Goal: Task Accomplishment & Management: Use online tool/utility

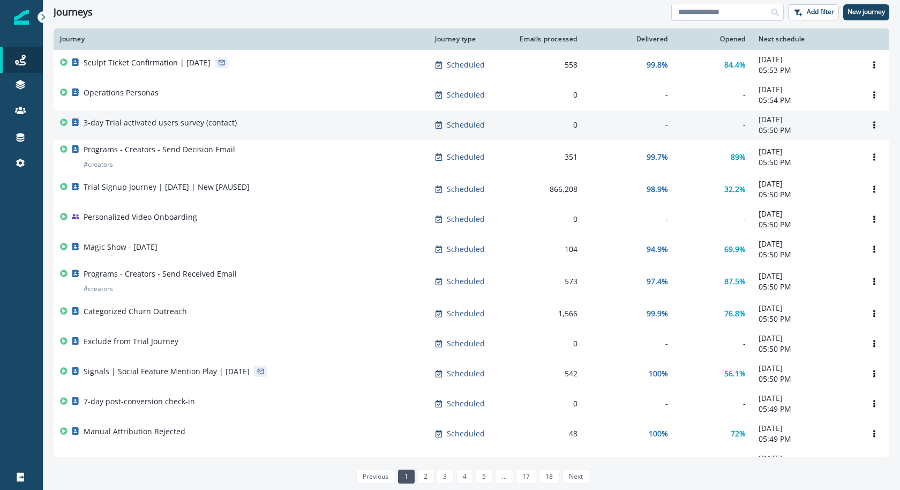
click at [689, 19] on input at bounding box center [728, 12] width 113 height 17
type input "********"
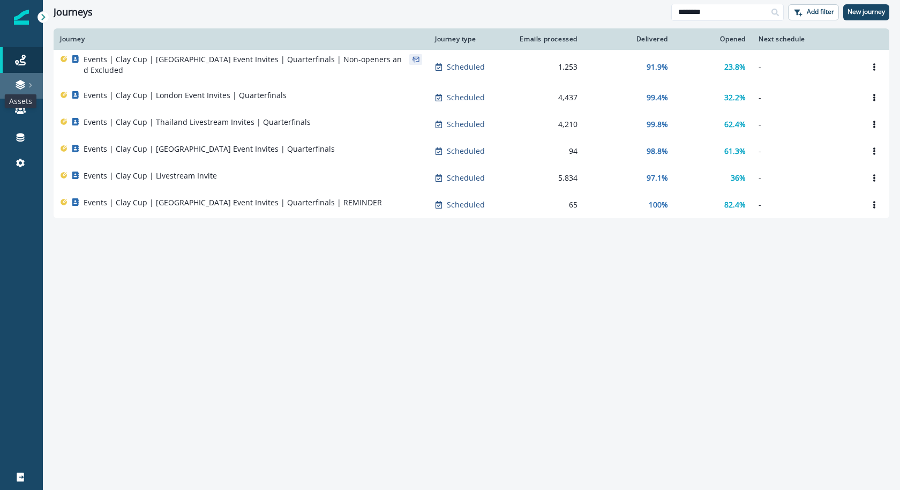
click at [23, 86] on icon at bounding box center [20, 84] width 11 height 11
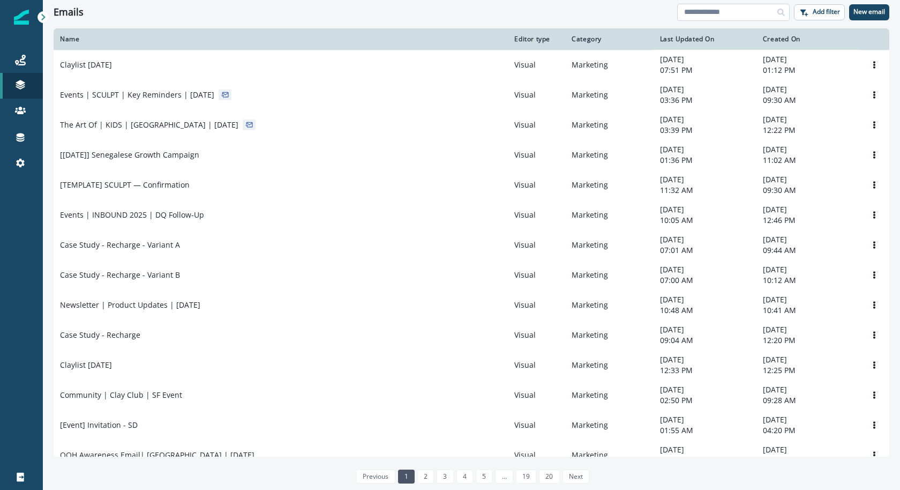
click at [735, 12] on input at bounding box center [733, 12] width 113 height 17
type input "********"
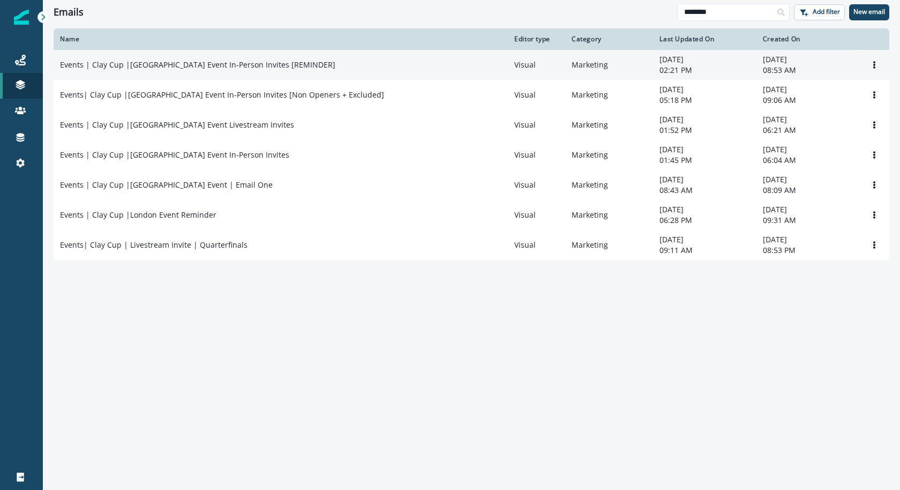
click at [351, 75] on td "Events | Clay Cup |[GEOGRAPHIC_DATA] Event In-Person Invites [REMINDER]" at bounding box center [281, 65] width 455 height 30
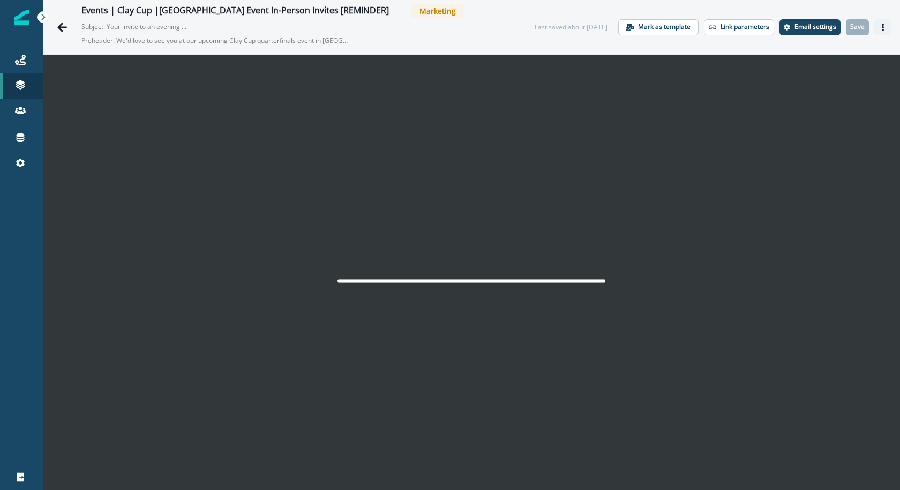
click at [888, 24] on button "Actions" at bounding box center [883, 27] width 17 height 16
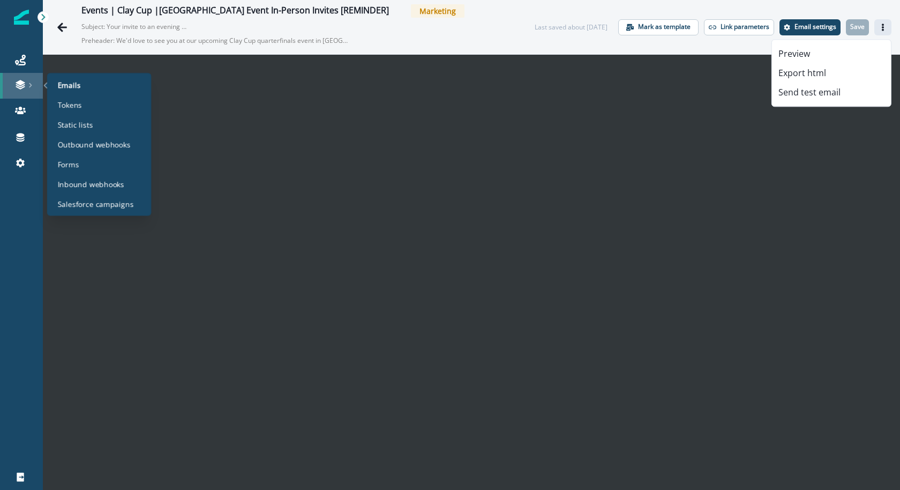
click at [11, 78] on link at bounding box center [21, 86] width 43 height 26
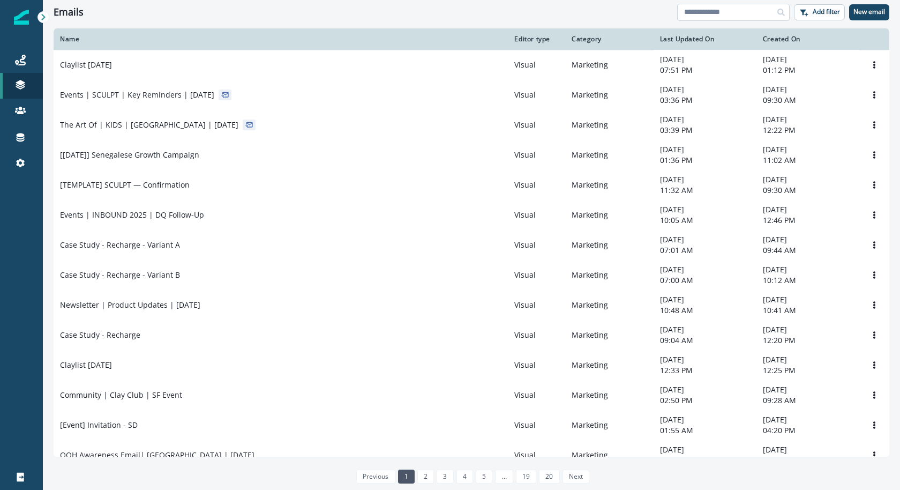
click at [732, 18] on input at bounding box center [733, 12] width 113 height 17
type input "******"
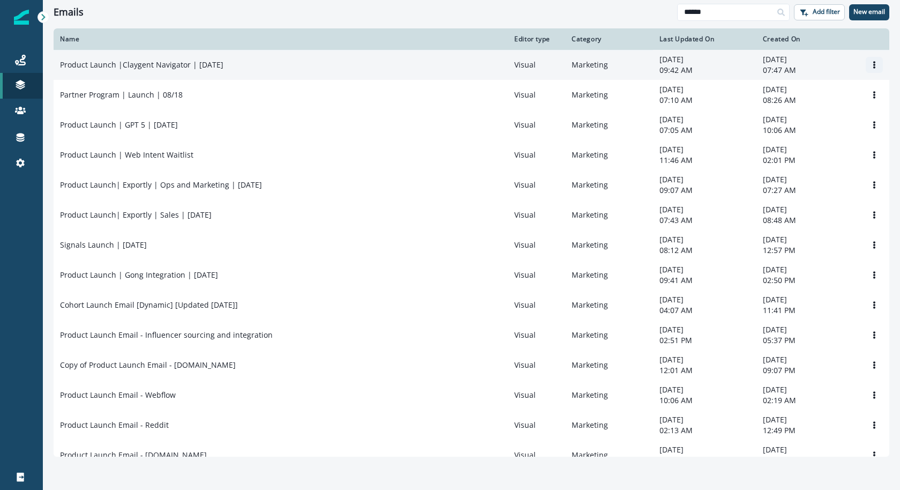
click at [876, 66] on icon "Options" at bounding box center [875, 65] width 8 height 8
click at [849, 90] on button "Clone" at bounding box center [823, 90] width 119 height 17
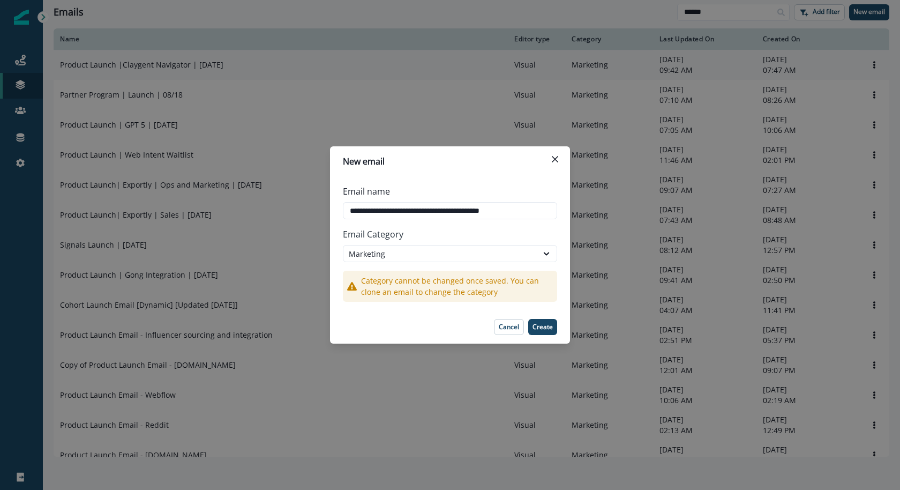
drag, startPoint x: 405, startPoint y: 210, endPoint x: 304, endPoint y: 210, distance: 101.3
click at [304, 210] on div "**********" at bounding box center [450, 245] width 900 height 490
drag, startPoint x: 464, startPoint y: 215, endPoint x: 411, endPoint y: 215, distance: 53.1
click at [411, 215] on input "**********" at bounding box center [450, 210] width 214 height 17
click at [522, 213] on input "**********" at bounding box center [450, 210] width 214 height 17
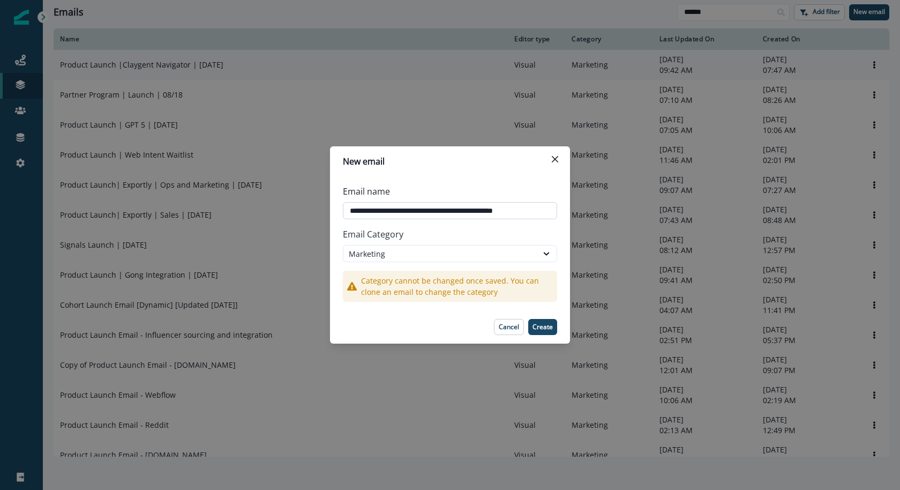
click at [522, 213] on input "**********" at bounding box center [450, 210] width 214 height 17
type input "**********"
click at [554, 321] on button "Create" at bounding box center [542, 327] width 29 height 16
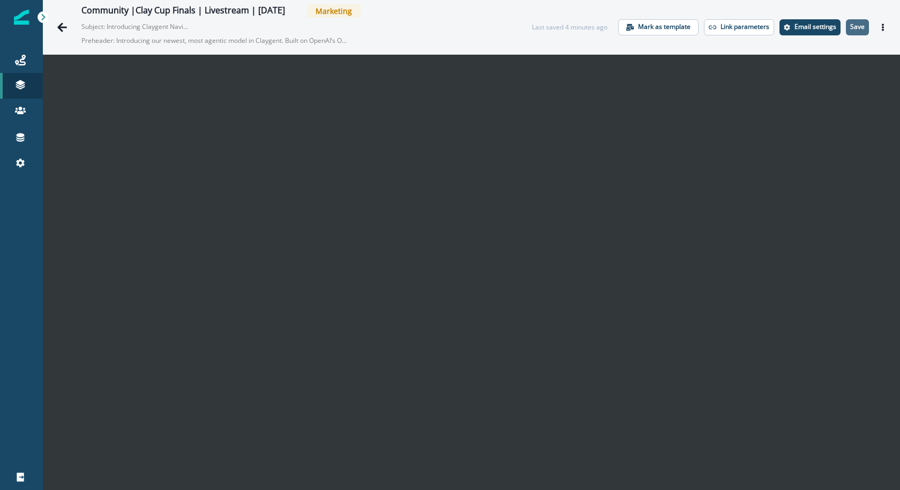
click at [862, 30] on p "Save" at bounding box center [858, 27] width 14 height 8
click at [860, 28] on p "Save" at bounding box center [858, 27] width 14 height 8
click at [868, 29] on button "Save" at bounding box center [857, 27] width 23 height 16
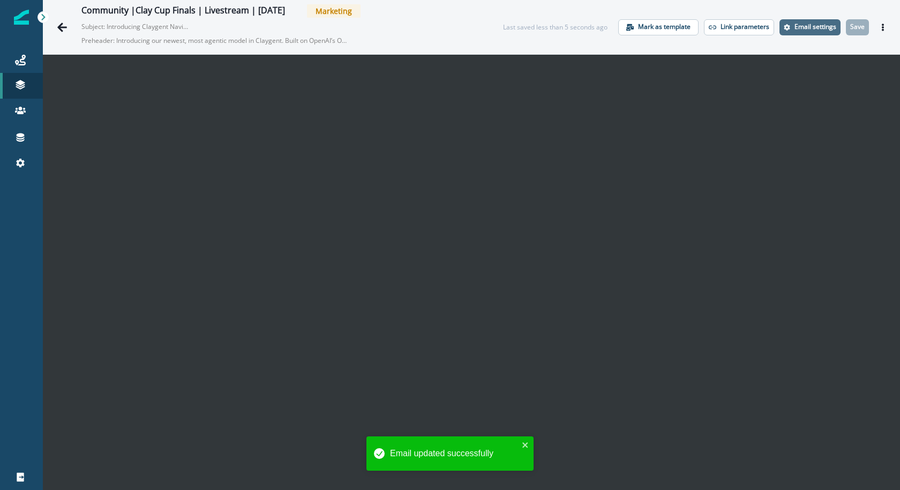
click at [819, 24] on p "Email settings" at bounding box center [816, 27] width 42 height 8
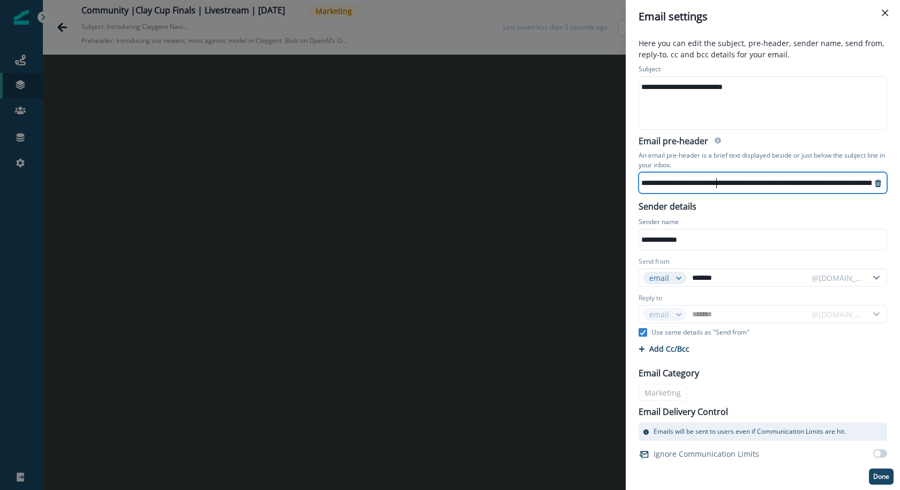
click at [715, 183] on div "**********" at bounding box center [513, 183] width 719 height 16
paste div
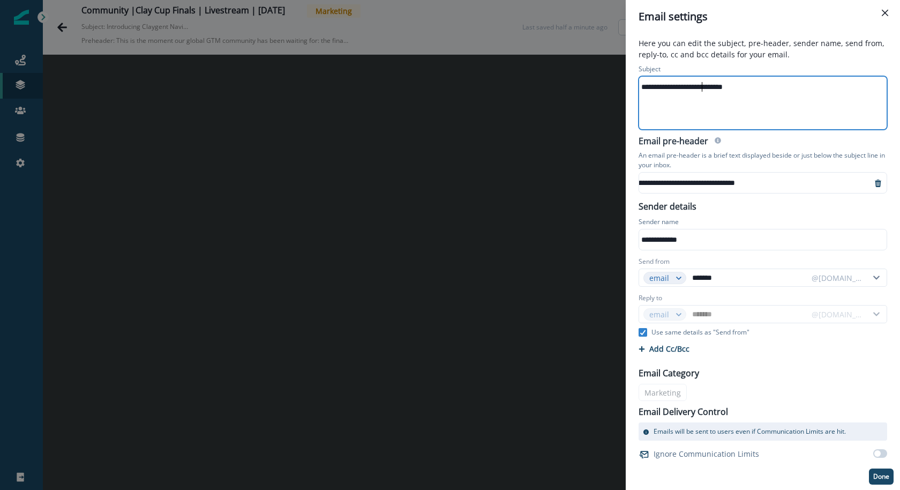
click at [703, 84] on div "**********" at bounding box center [762, 87] width 247 height 16
click at [731, 125] on div "**********" at bounding box center [762, 103] width 247 height 53
click at [890, 13] on button "Close" at bounding box center [885, 12] width 17 height 17
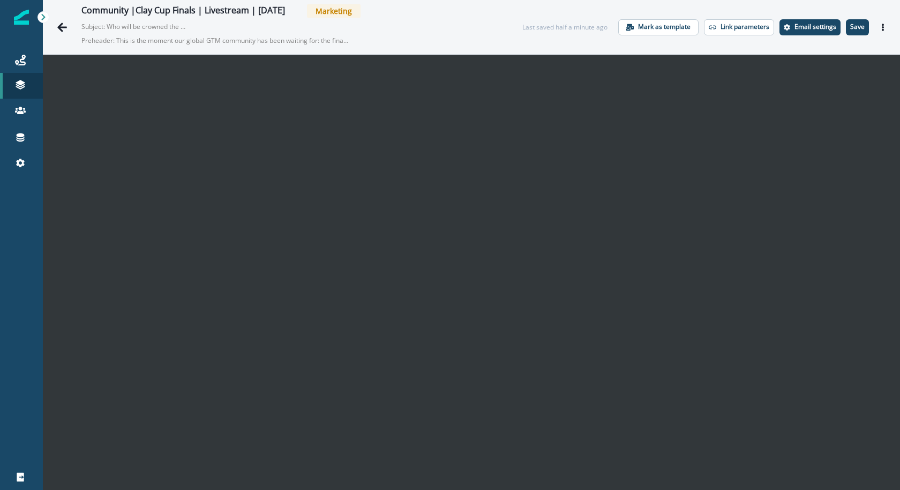
click at [865, 35] on div "Community |Clay Cup Finals | Livestream | Sep 2025 Marketing Subject: Who will …" at bounding box center [472, 27] width 858 height 54
click at [859, 26] on p "Save" at bounding box center [858, 27] width 14 height 8
click at [853, 31] on p "Save" at bounding box center [858, 27] width 14 height 8
click at [859, 20] on button "Save" at bounding box center [857, 27] width 23 height 16
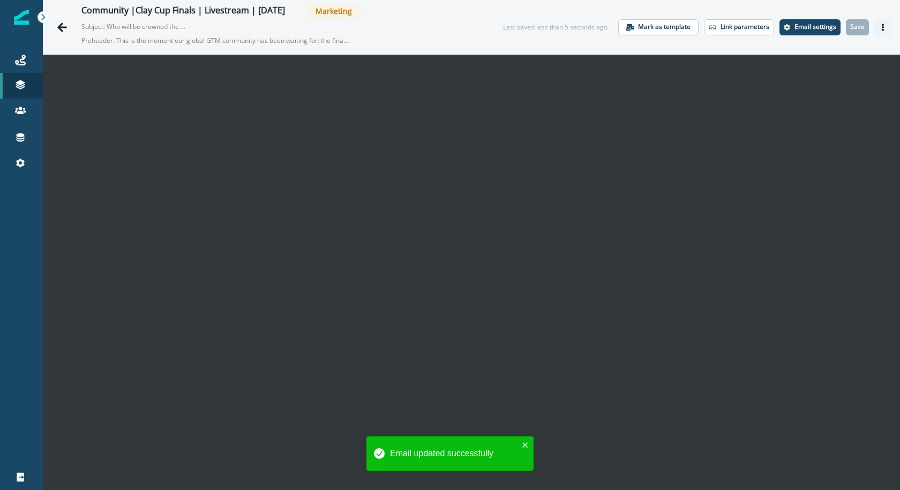
click at [884, 26] on icon "Actions" at bounding box center [884, 28] width 8 height 8
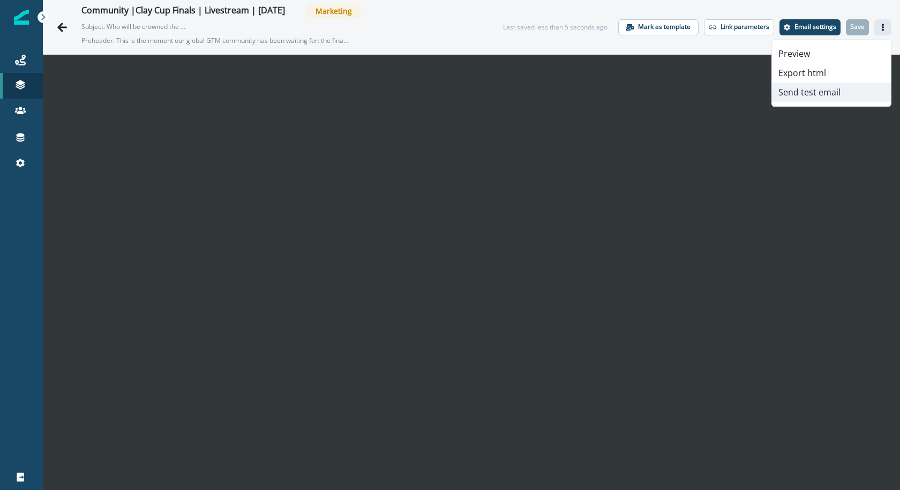
click at [852, 87] on button "Send test email" at bounding box center [831, 92] width 119 height 19
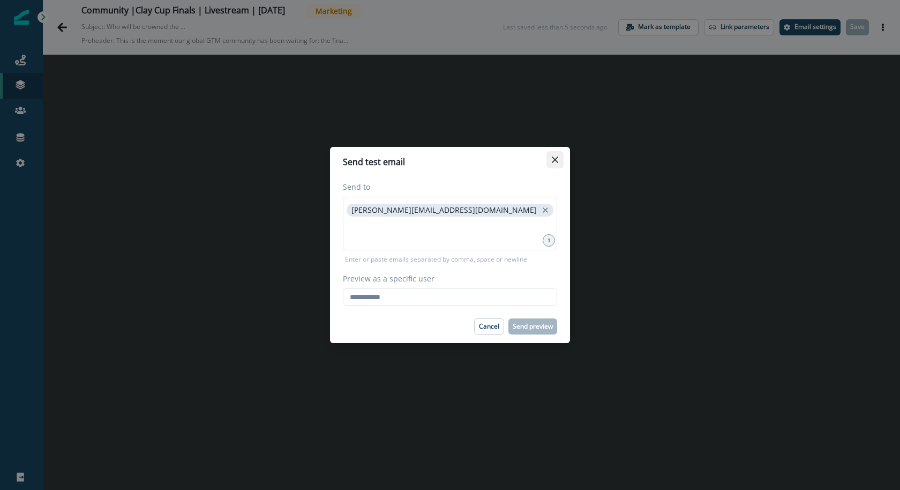
click at [562, 163] on button "Close" at bounding box center [555, 159] width 17 height 17
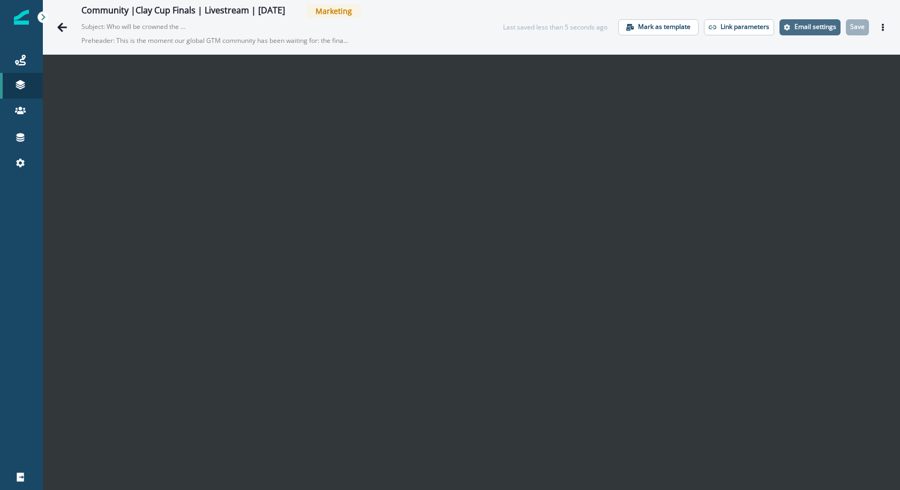
click at [805, 21] on button "Email settings" at bounding box center [810, 27] width 61 height 16
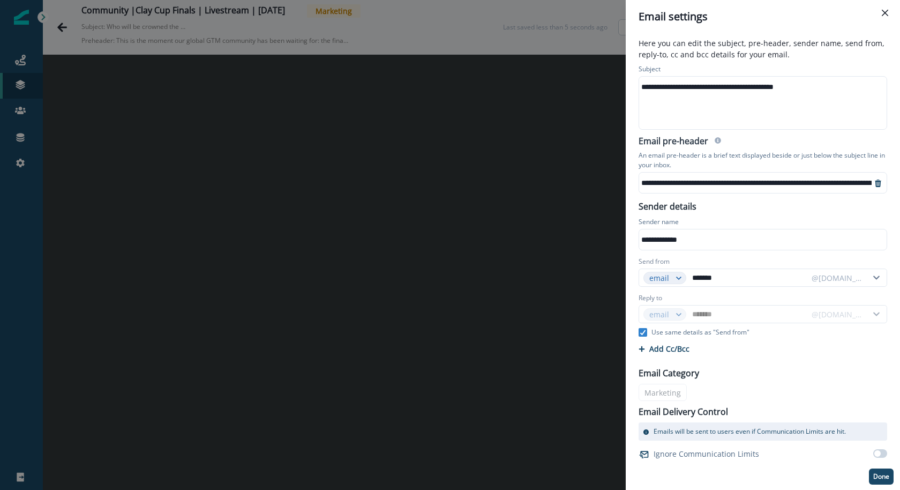
click at [886, 4] on header "Email settings" at bounding box center [763, 16] width 274 height 33
click at [885, 11] on icon "Close" at bounding box center [885, 13] width 6 height 6
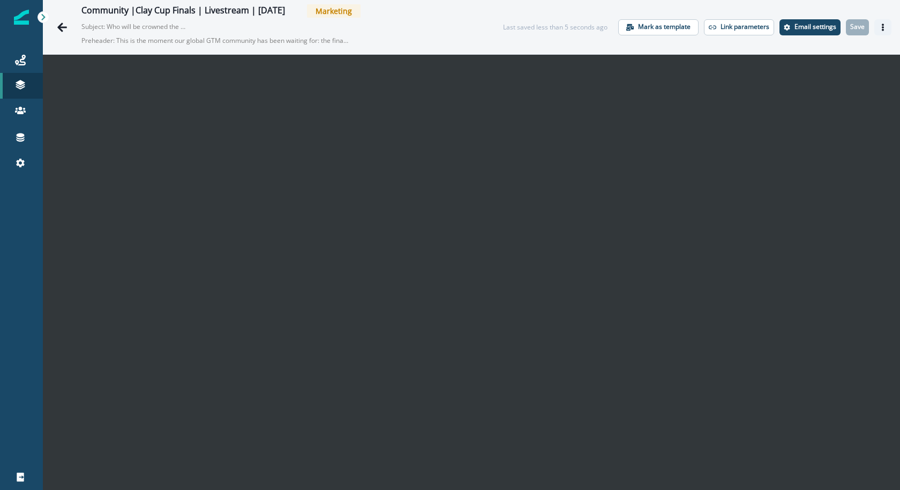
click at [884, 26] on icon "Actions" at bounding box center [884, 28] width 8 height 8
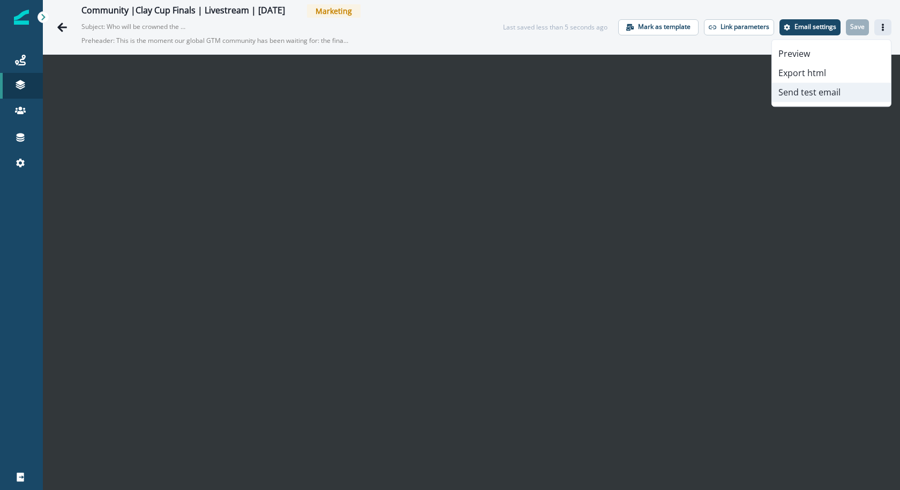
click at [847, 90] on button "Send test email" at bounding box center [831, 92] width 119 height 19
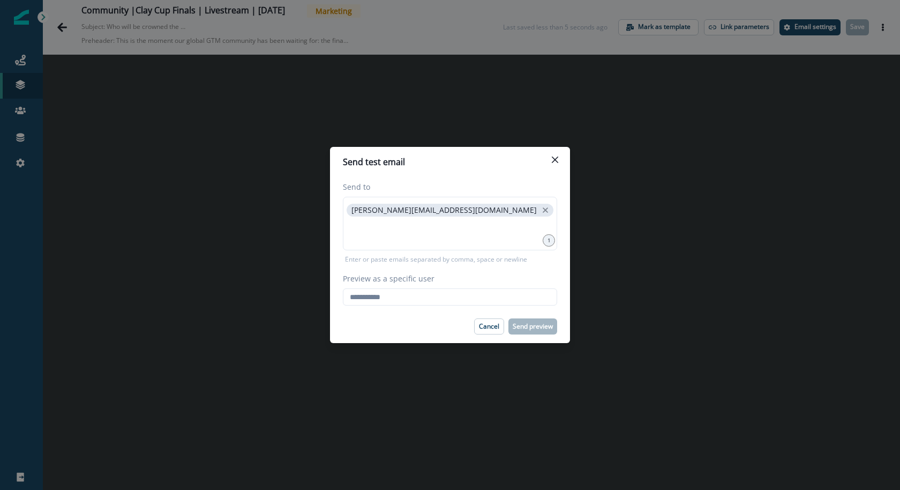
click at [449, 285] on div "Preview as a specific user Loading... Person data unavailable" at bounding box center [450, 289] width 214 height 33
click at [438, 291] on input "Preview as a specific user" at bounding box center [450, 296] width 214 height 17
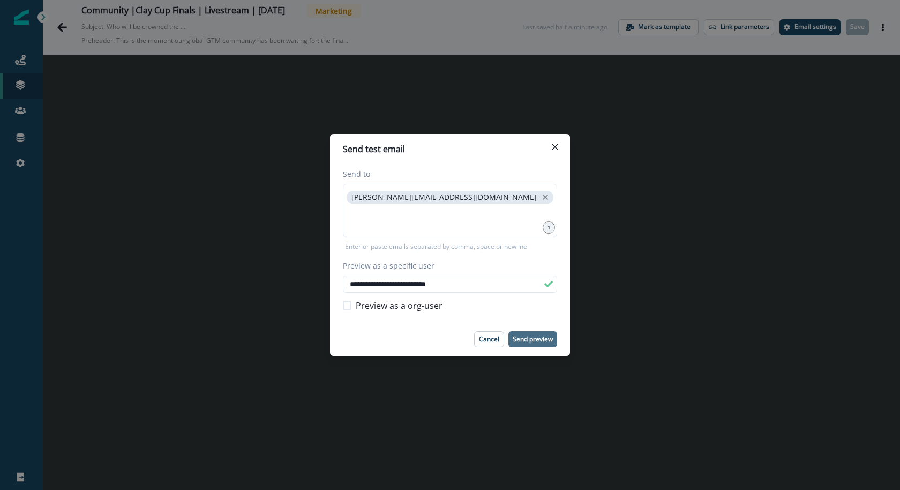
type input "**********"
click at [533, 344] on button "Send preview" at bounding box center [533, 339] width 49 height 16
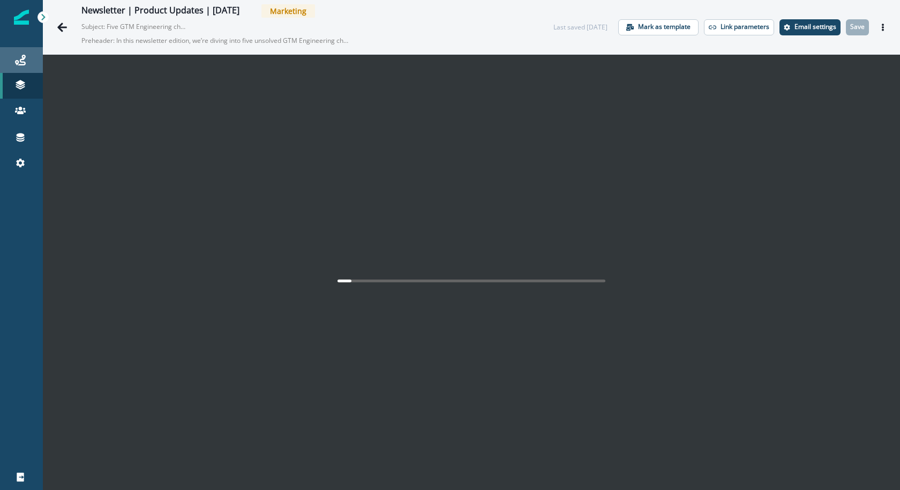
click at [29, 53] on link "Journeys" at bounding box center [21, 60] width 43 height 26
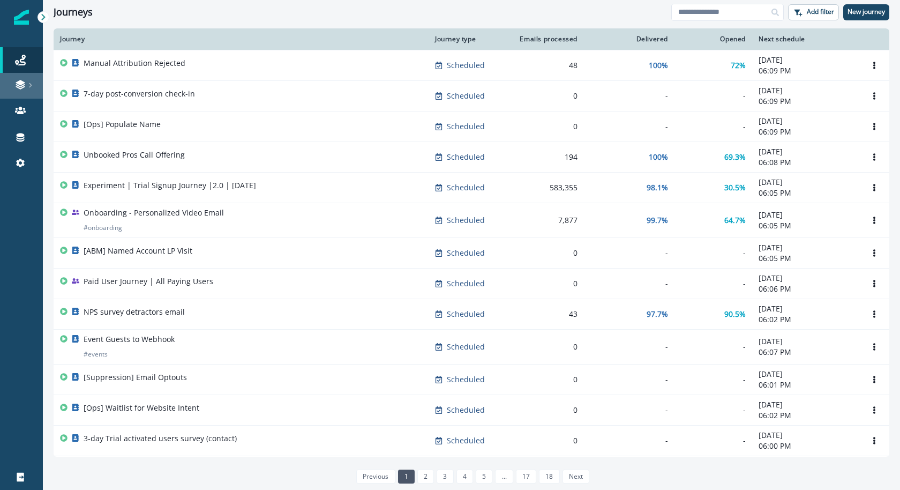
click at [31, 73] on link at bounding box center [21, 86] width 43 height 26
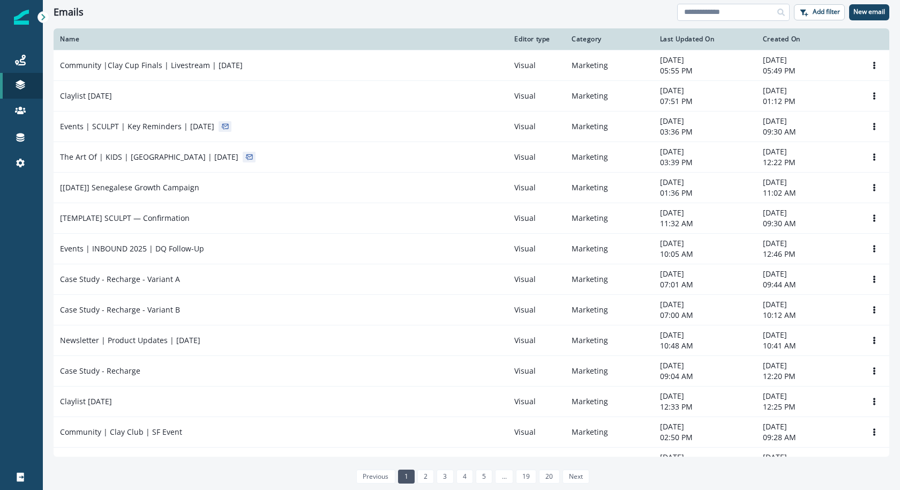
click at [742, 9] on input at bounding box center [733, 12] width 113 height 17
type input "********"
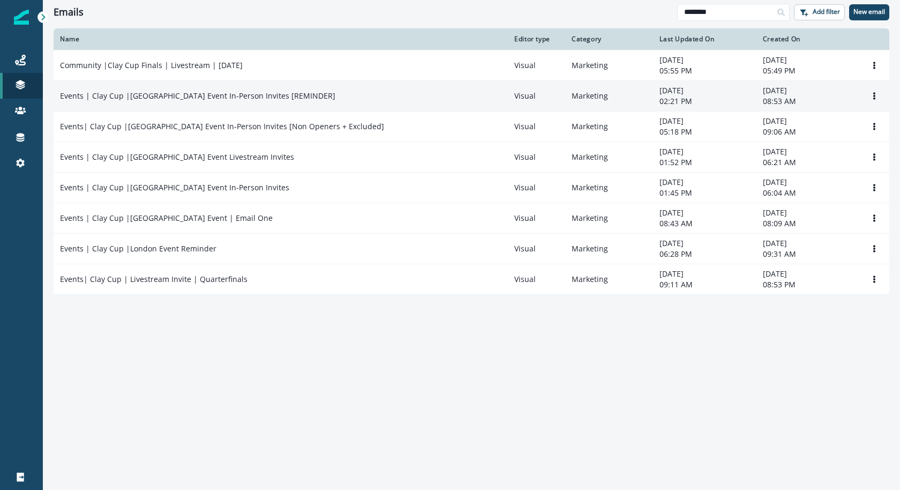
click at [297, 95] on div "Events | Clay Cup |[GEOGRAPHIC_DATA] Event In-Person Invites [REMINDER]" at bounding box center [281, 96] width 442 height 11
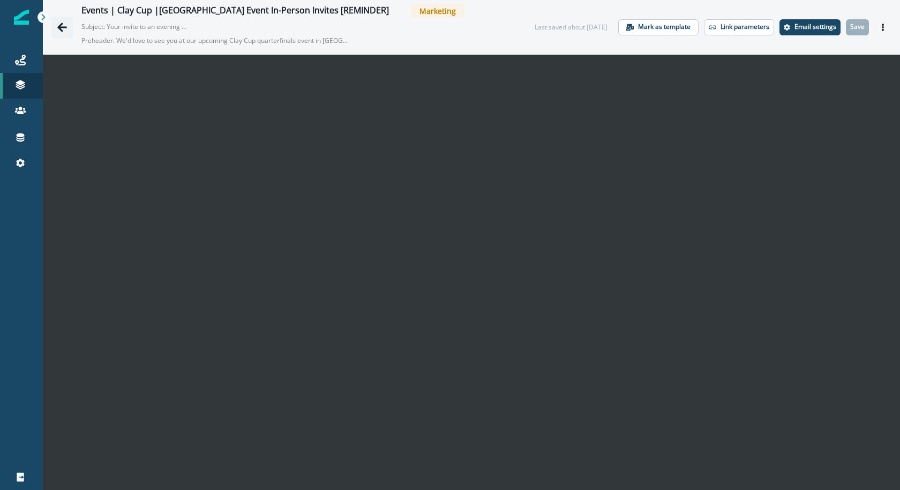
click at [70, 31] on button "Go back" at bounding box center [61, 27] width 21 height 21
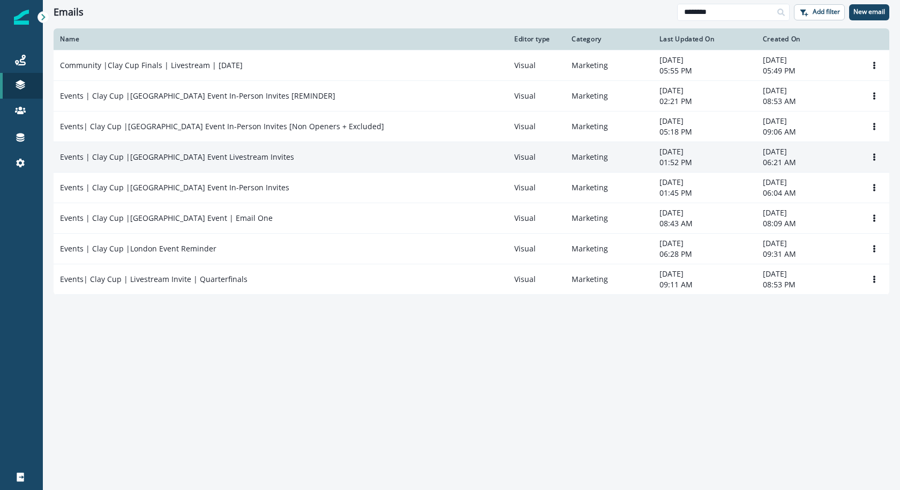
click at [175, 163] on td "Events | Clay Cup |[GEOGRAPHIC_DATA] Event Livestream Invites" at bounding box center [281, 156] width 455 height 31
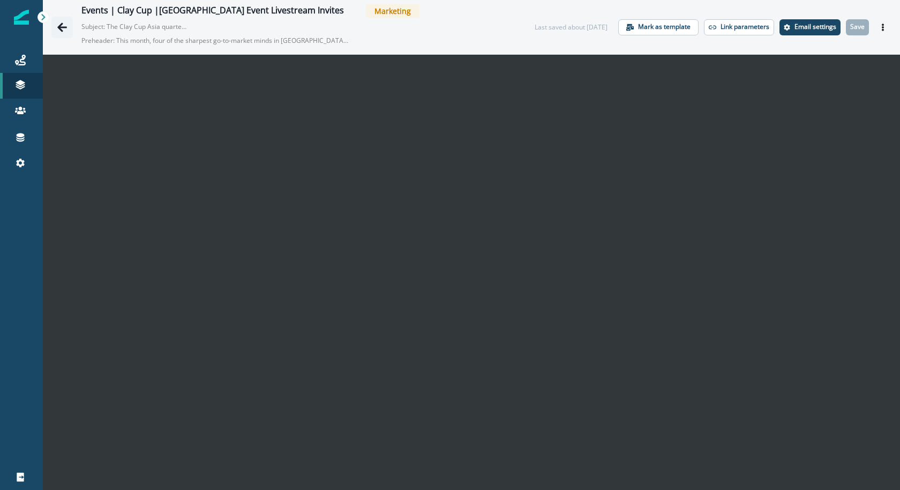
click at [59, 27] on icon "Go back" at bounding box center [62, 27] width 10 height 9
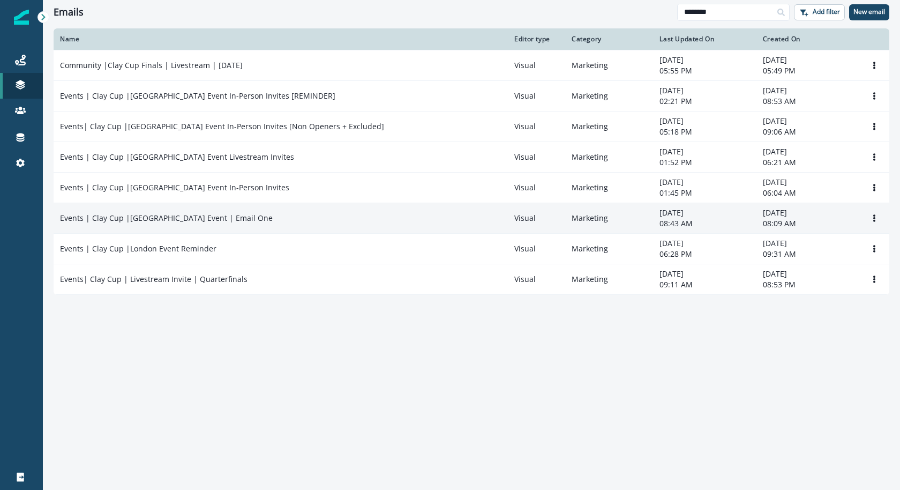
click at [206, 217] on p "Events | Clay Cup |[GEOGRAPHIC_DATA] Event | Email One" at bounding box center [166, 218] width 213 height 11
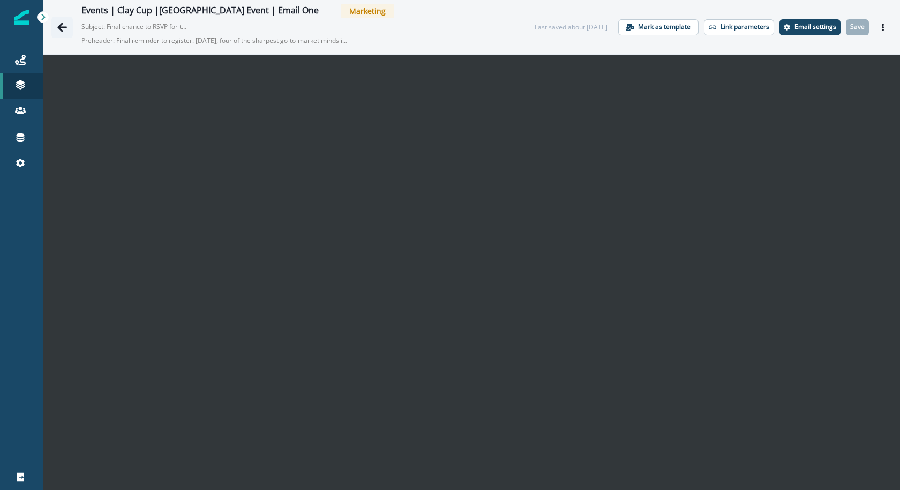
click at [59, 28] on icon "Go back" at bounding box center [62, 27] width 10 height 9
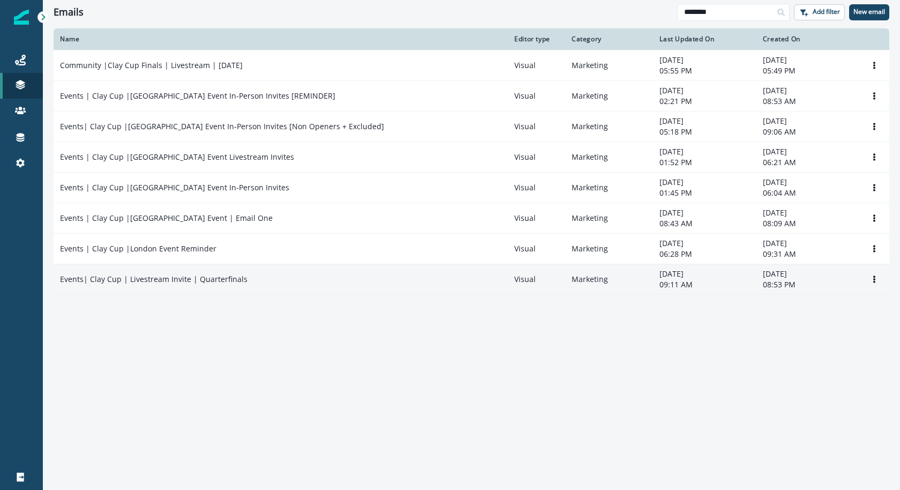
click at [187, 274] on p "Events| Clay Cup | Livestream Invite | Quarterfinals" at bounding box center [154, 279] width 188 height 11
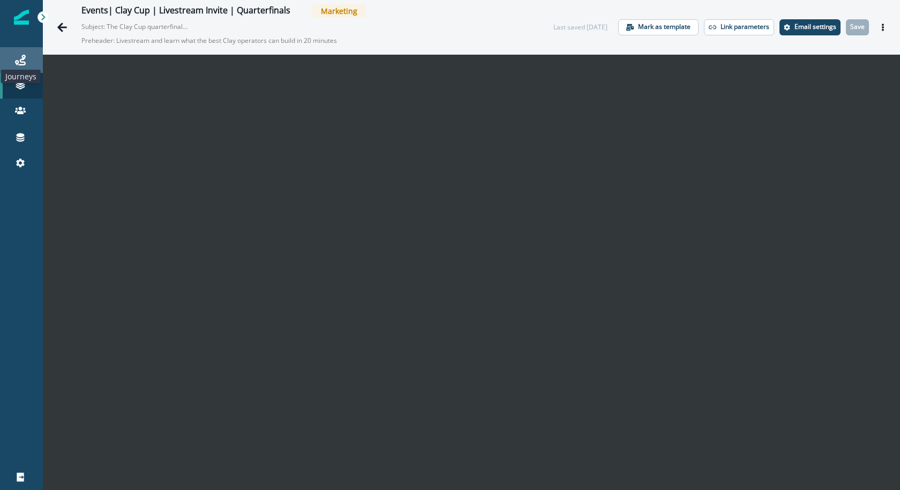
click at [21, 59] on icon at bounding box center [20, 60] width 11 height 11
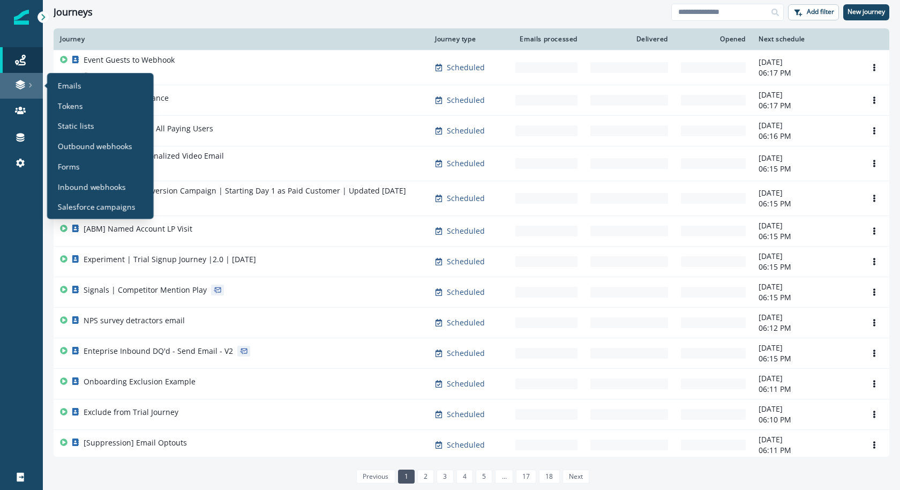
click at [19, 92] on link at bounding box center [21, 86] width 43 height 26
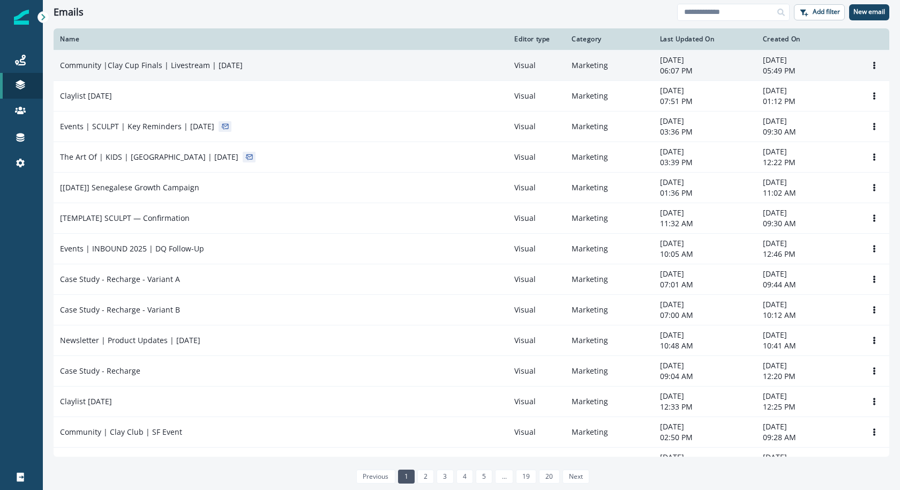
click at [177, 63] on p "Community |Clay Cup Finals | Livestream | [DATE]" at bounding box center [151, 65] width 183 height 11
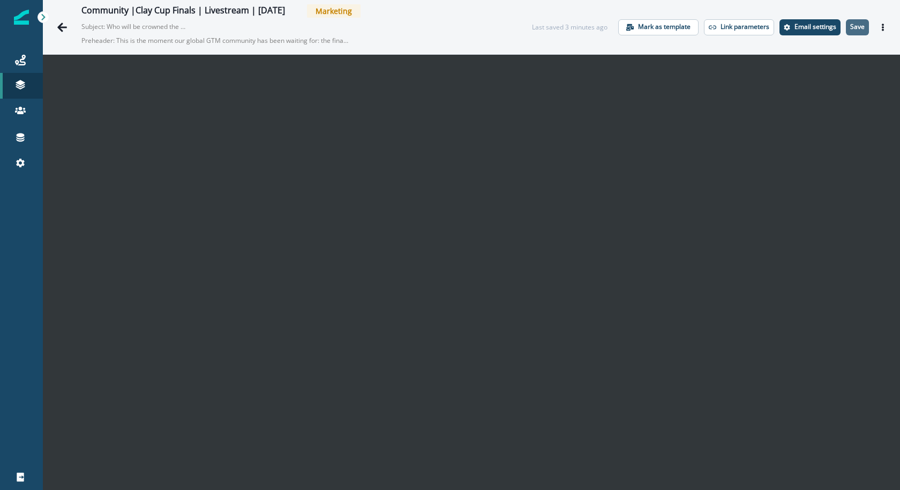
click at [852, 27] on p "Save" at bounding box center [858, 27] width 14 height 8
click at [858, 27] on p "Save" at bounding box center [858, 27] width 14 height 8
click at [853, 32] on button "Save" at bounding box center [857, 27] width 23 height 16
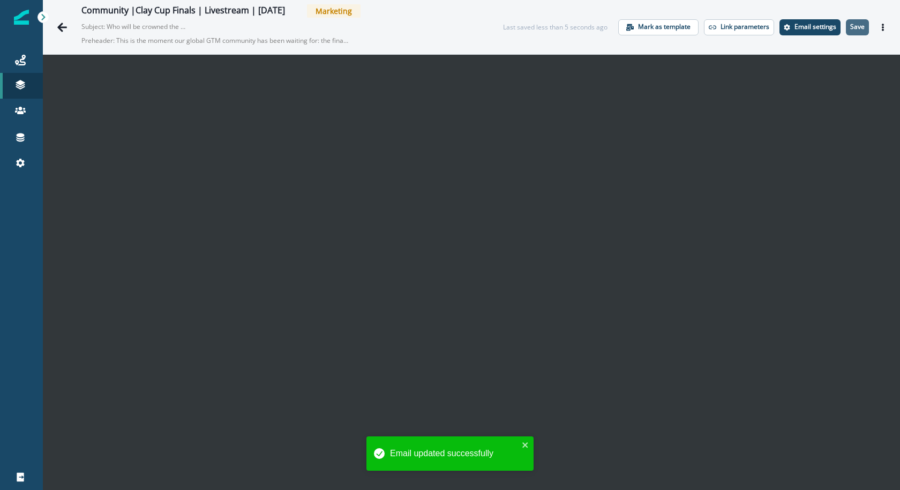
click at [857, 27] on p "Save" at bounding box center [858, 27] width 14 height 8
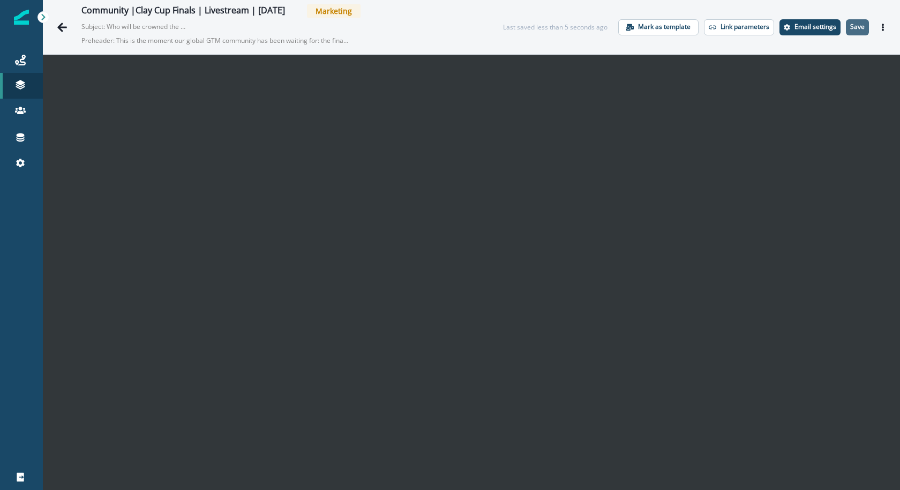
click at [862, 31] on p "Save" at bounding box center [858, 27] width 14 height 8
click at [805, 34] on button "Email settings" at bounding box center [810, 27] width 61 height 16
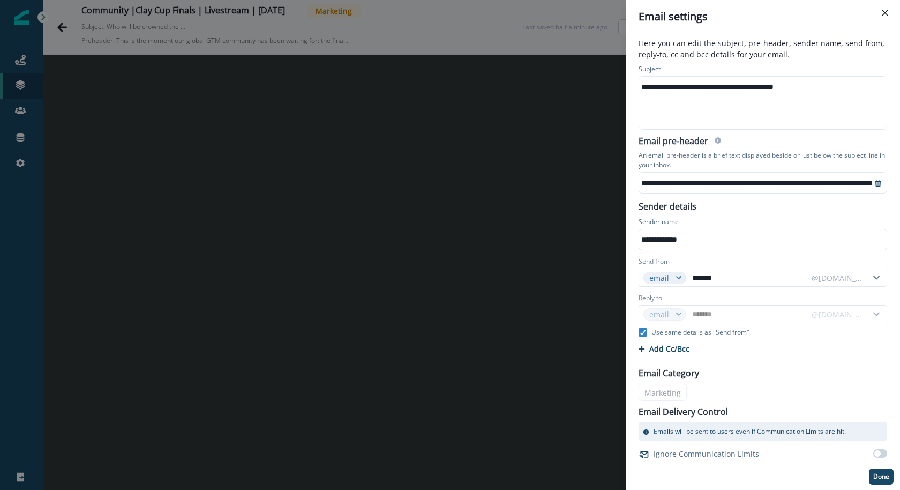
click at [641, 183] on div "**********" at bounding box center [912, 183] width 546 height 16
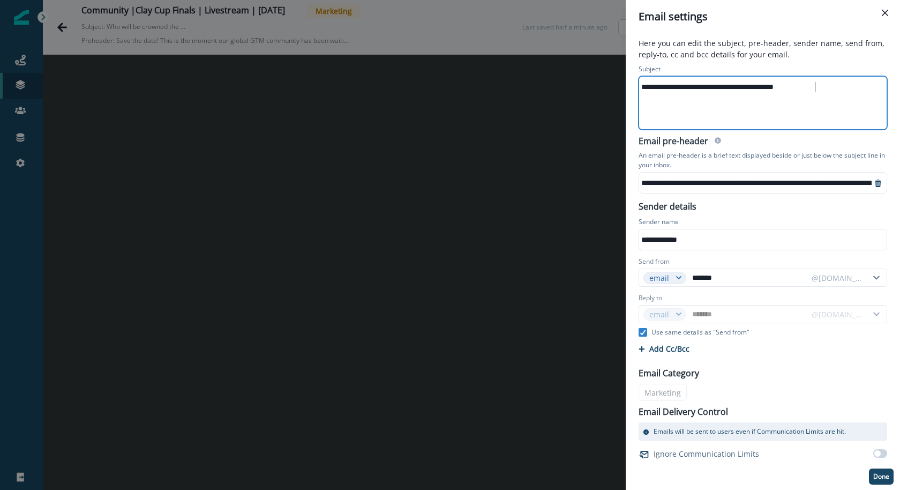
click at [832, 129] on div "**********" at bounding box center [763, 103] width 249 height 54
click at [874, 473] on p "Done" at bounding box center [882, 477] width 16 height 8
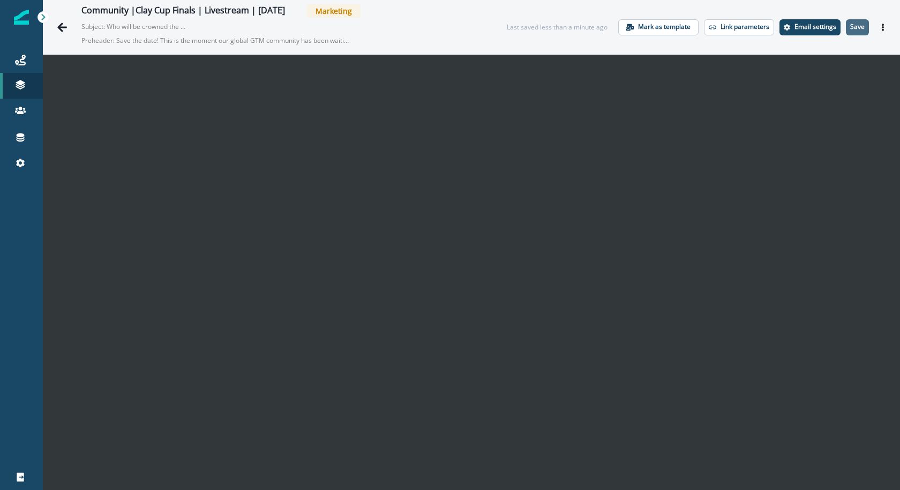
click at [861, 23] on p "Save" at bounding box center [858, 27] width 14 height 8
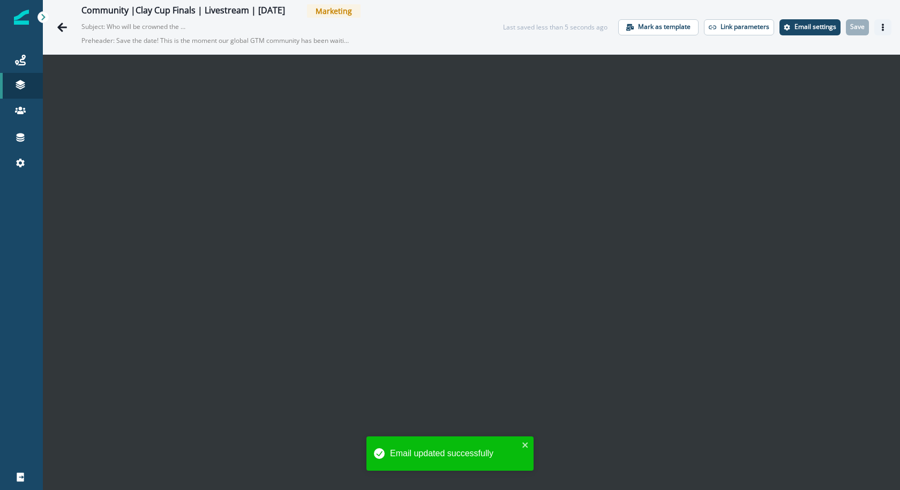
click at [884, 31] on button "Actions" at bounding box center [883, 27] width 17 height 16
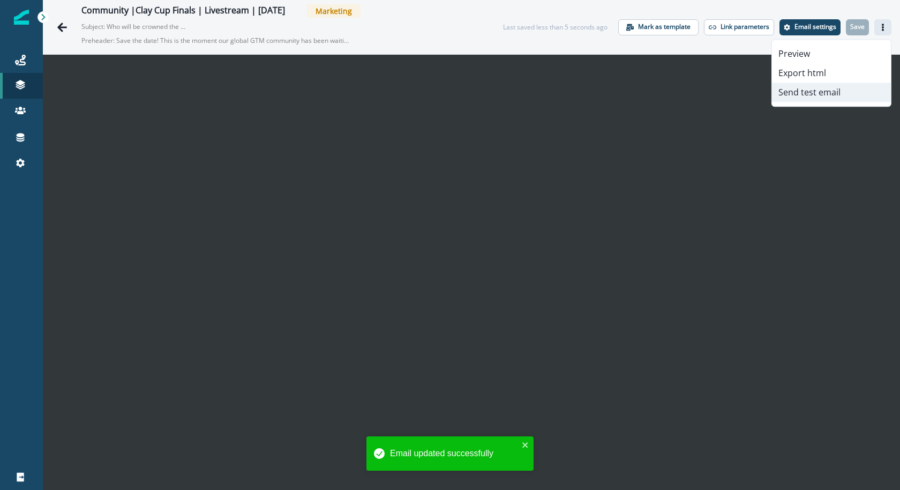
click at [831, 100] on button "Send test email" at bounding box center [831, 92] width 119 height 19
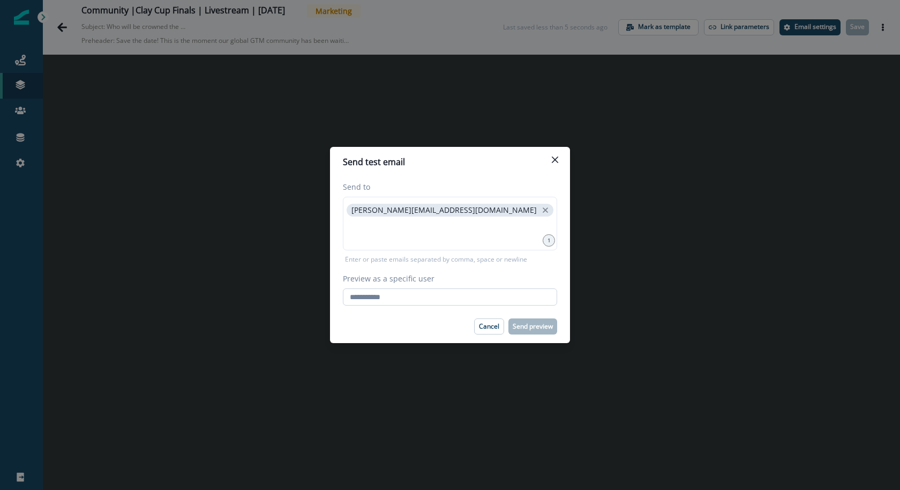
click at [444, 299] on input "Preview as a specific user" at bounding box center [450, 296] width 214 height 17
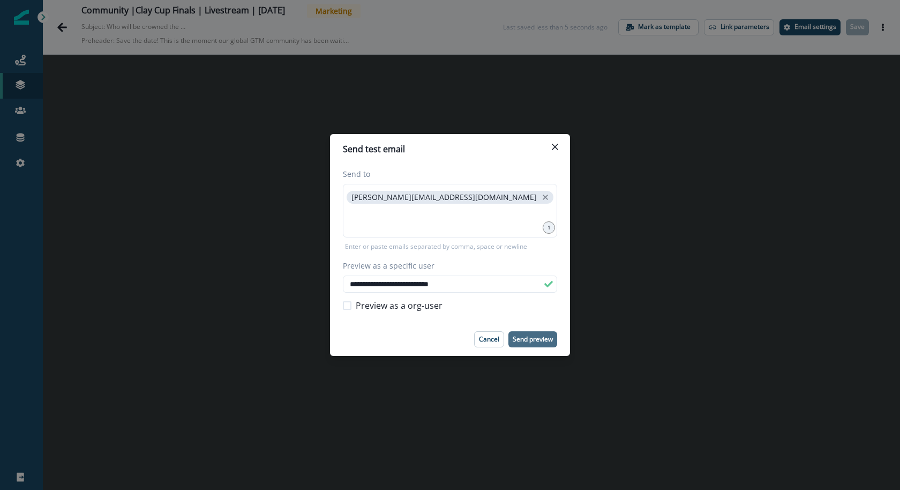
type input "**********"
click at [522, 338] on p "Send preview" at bounding box center [533, 340] width 40 height 8
click at [555, 145] on icon "Close" at bounding box center [555, 147] width 6 height 6
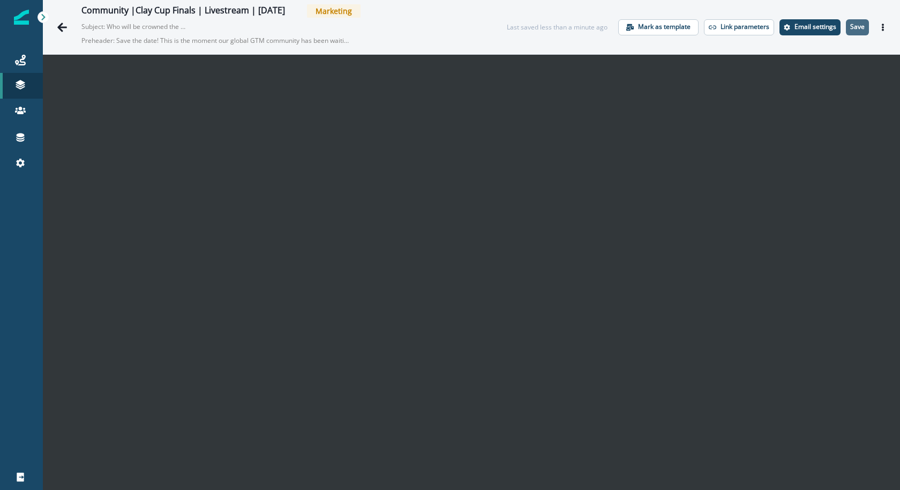
click at [865, 23] on button "Save" at bounding box center [857, 27] width 23 height 16
click at [878, 33] on button "Actions" at bounding box center [883, 27] width 17 height 16
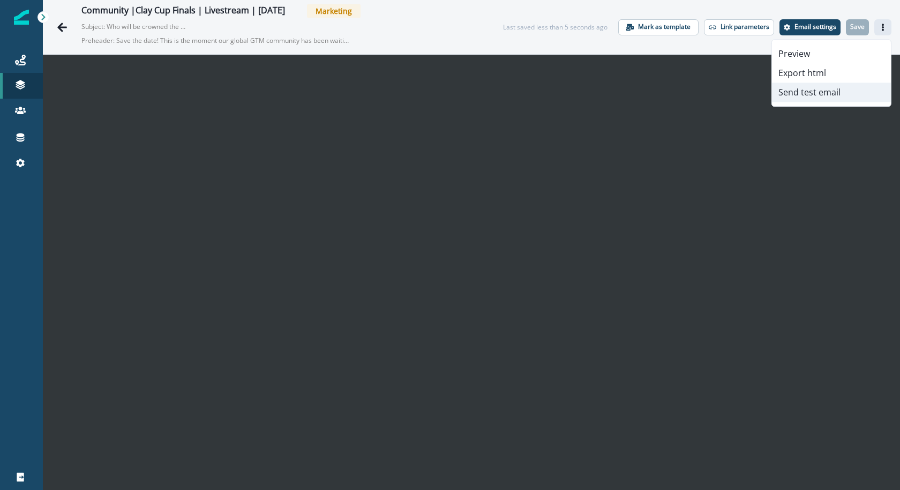
click at [832, 95] on button "Send test email" at bounding box center [831, 92] width 119 height 19
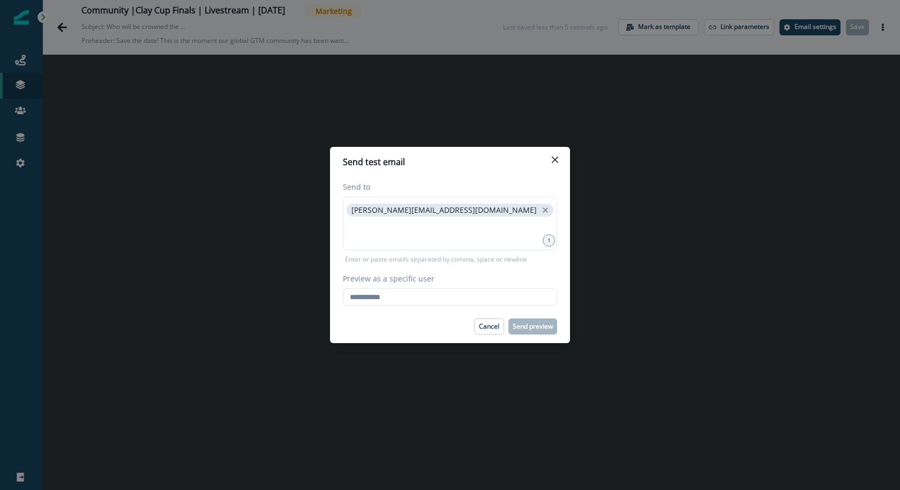
click at [456, 287] on div "Preview as a specific user Loading... Person data unavailable" at bounding box center [450, 289] width 214 height 33
click at [443, 296] on input "Preview as a specific user" at bounding box center [450, 296] width 214 height 17
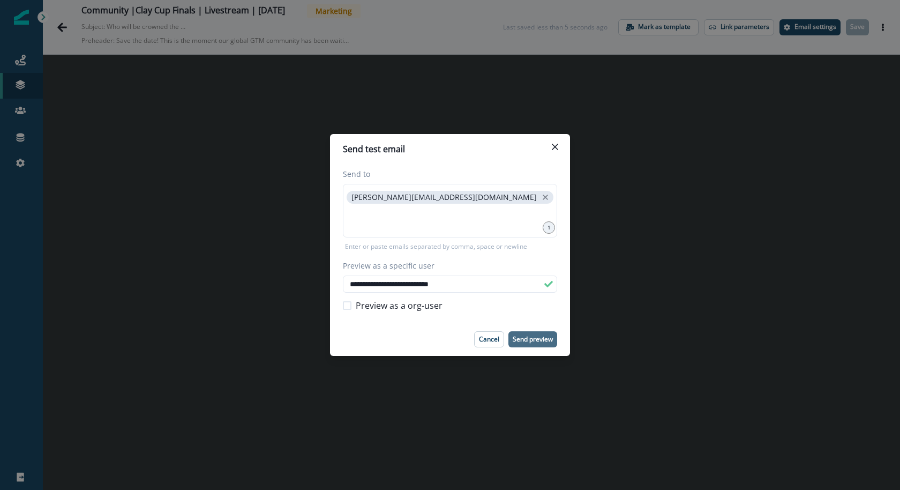
type input "**********"
click at [529, 329] on footer "Cancel Send preview" at bounding box center [450, 339] width 240 height 33
click at [524, 339] on p "Send preview" at bounding box center [533, 340] width 40 height 8
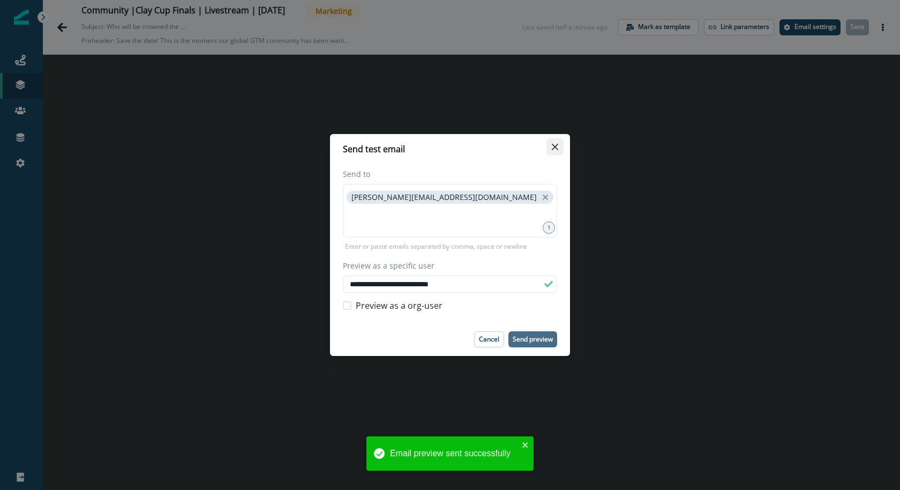
click at [560, 145] on button "Close" at bounding box center [555, 146] width 17 height 17
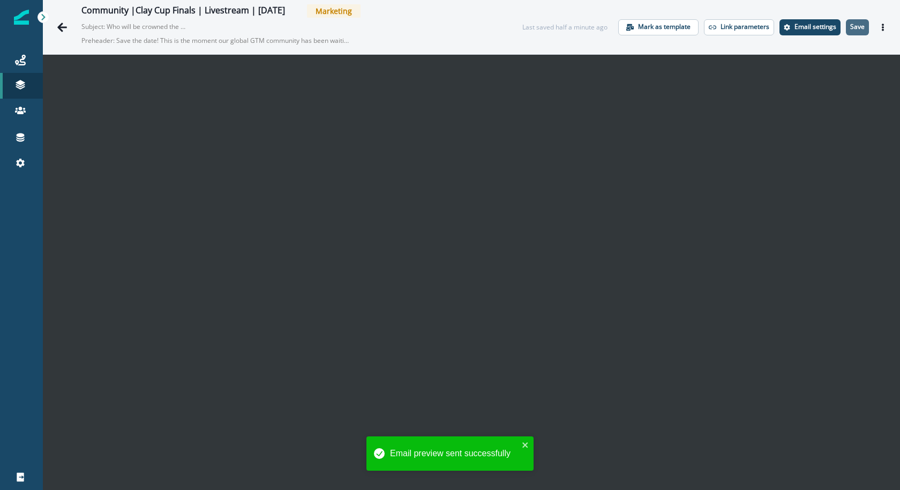
click at [861, 33] on button "Save" at bounding box center [857, 27] width 23 height 16
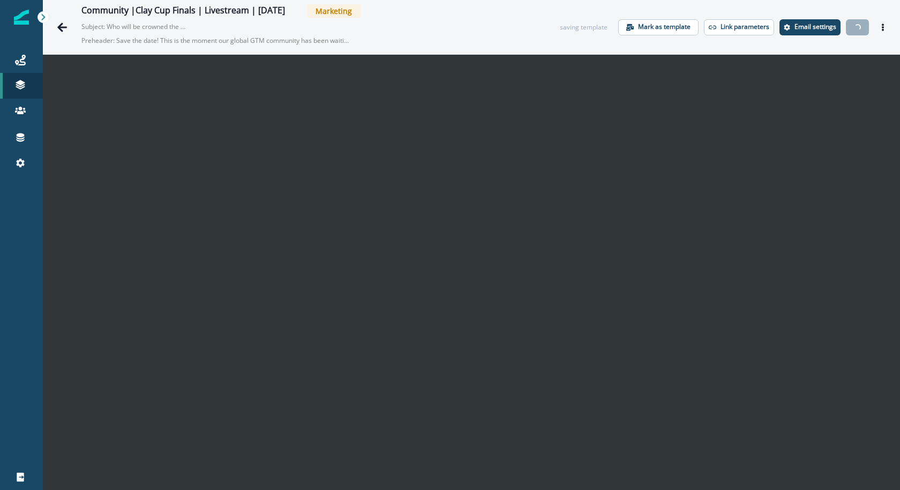
click at [882, 28] on icon "Actions" at bounding box center [884, 28] width 8 height 8
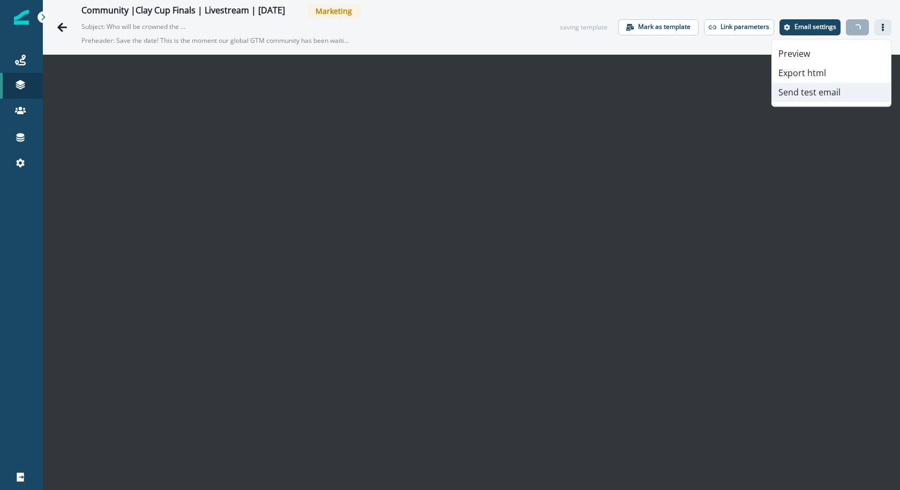
click at [853, 91] on button "Send test email" at bounding box center [831, 92] width 119 height 19
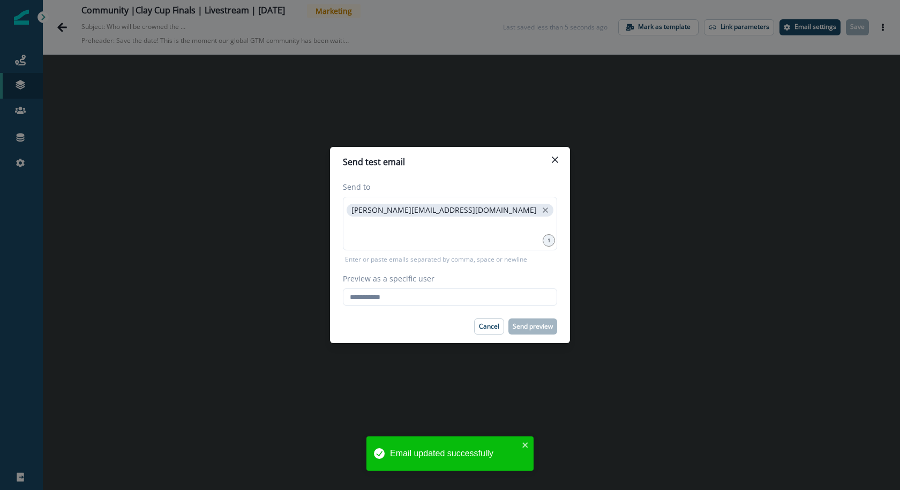
click at [534, 286] on div "Preview as a specific user Loading... Person data unavailable" at bounding box center [450, 289] width 214 height 33
click at [516, 296] on input "Preview as a specific user" at bounding box center [450, 296] width 214 height 17
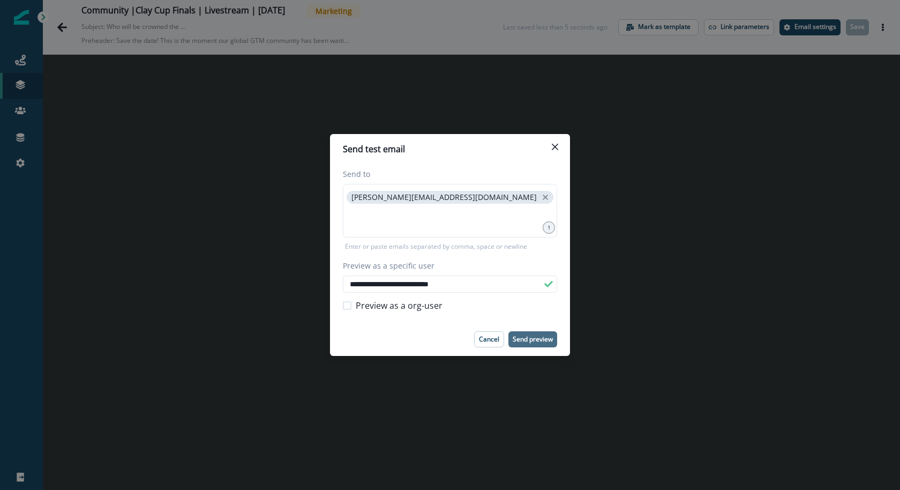
type input "**********"
click at [538, 340] on p "Send preview" at bounding box center [533, 340] width 40 height 8
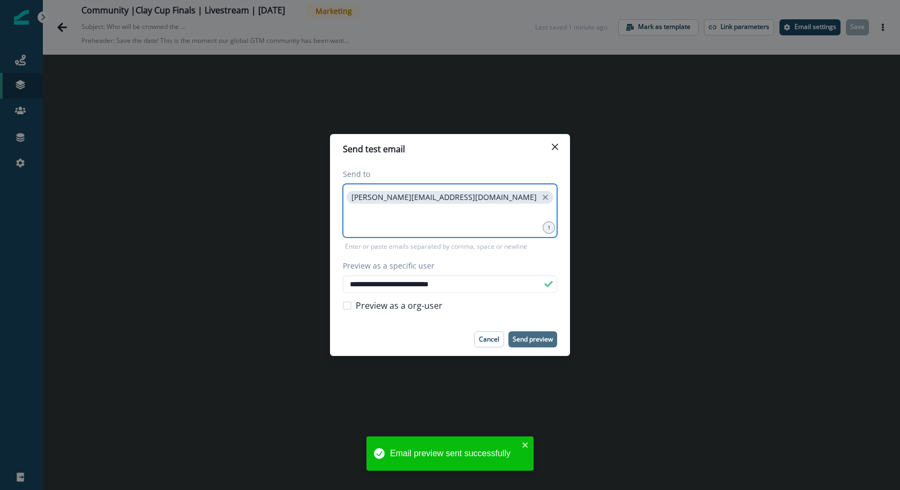
click at [451, 217] on input at bounding box center [450, 218] width 211 height 21
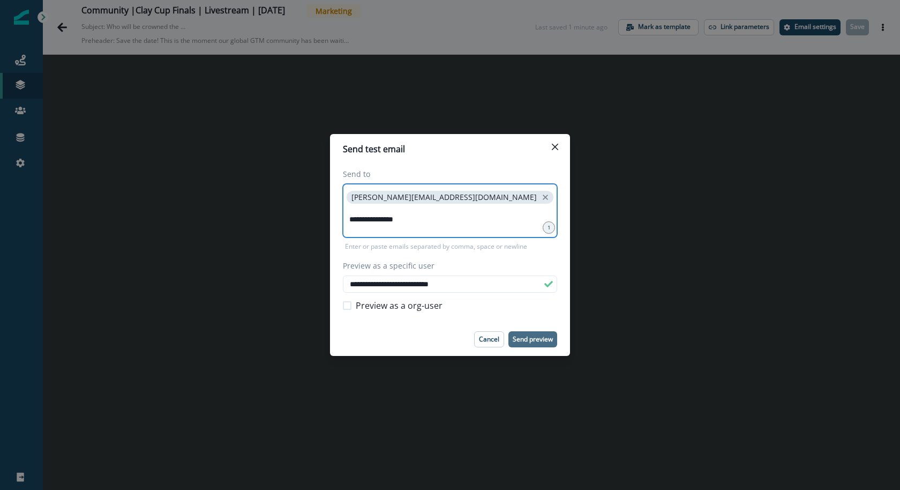
type input "**********"
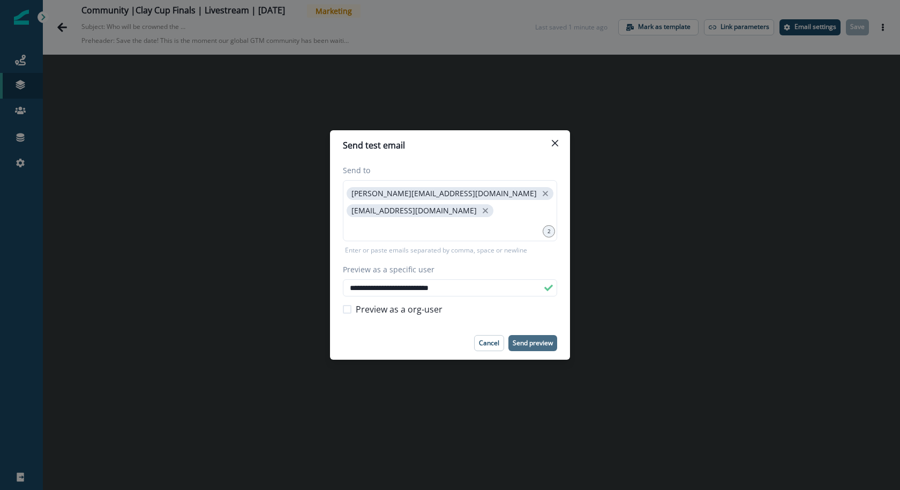
click at [534, 346] on p "Send preview" at bounding box center [533, 343] width 40 height 8
click at [562, 144] on button "Close" at bounding box center [555, 143] width 17 height 17
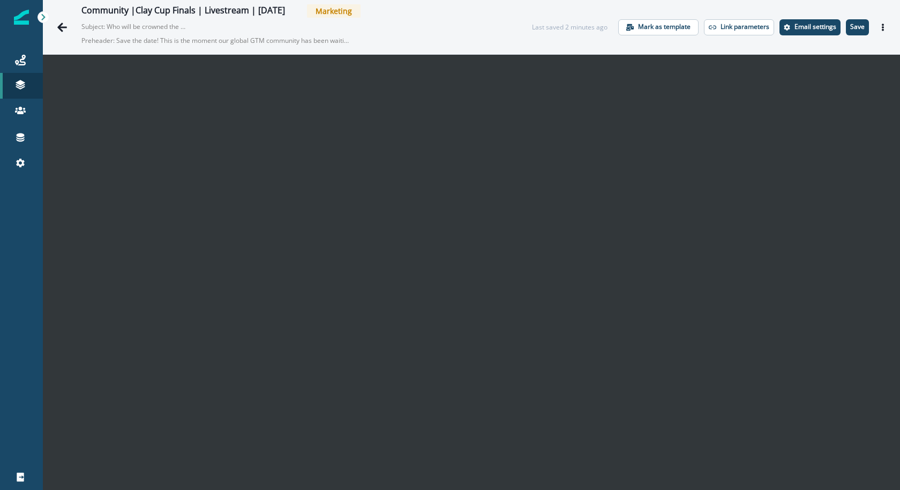
click at [859, 26] on p "Save" at bounding box center [858, 27] width 14 height 8
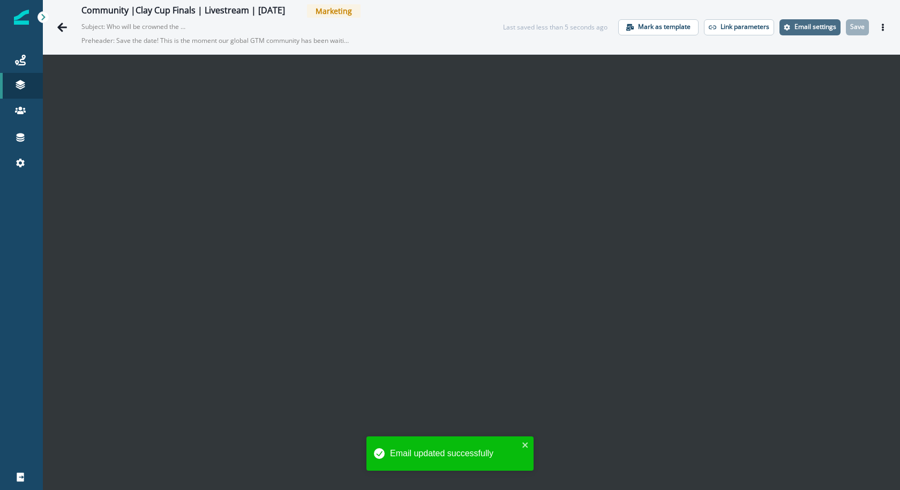
click at [813, 29] on p "Email settings" at bounding box center [816, 27] width 42 height 8
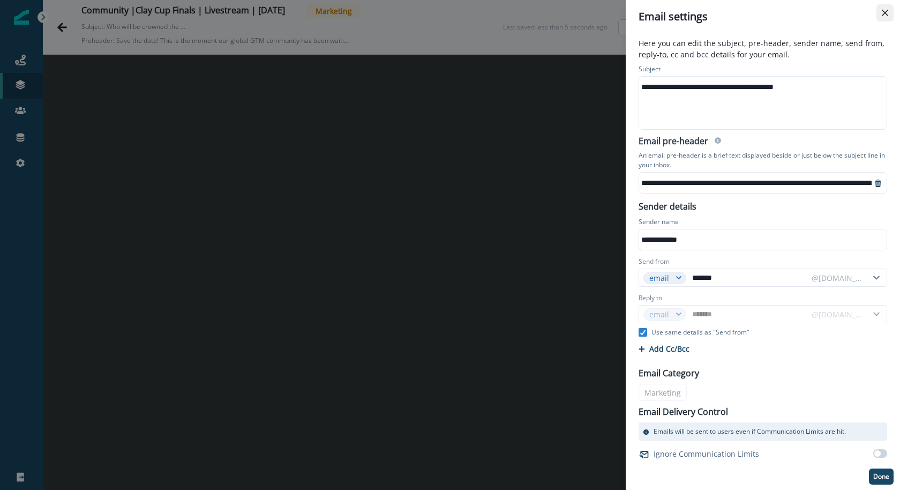
click at [886, 12] on icon "Close" at bounding box center [885, 13] width 6 height 6
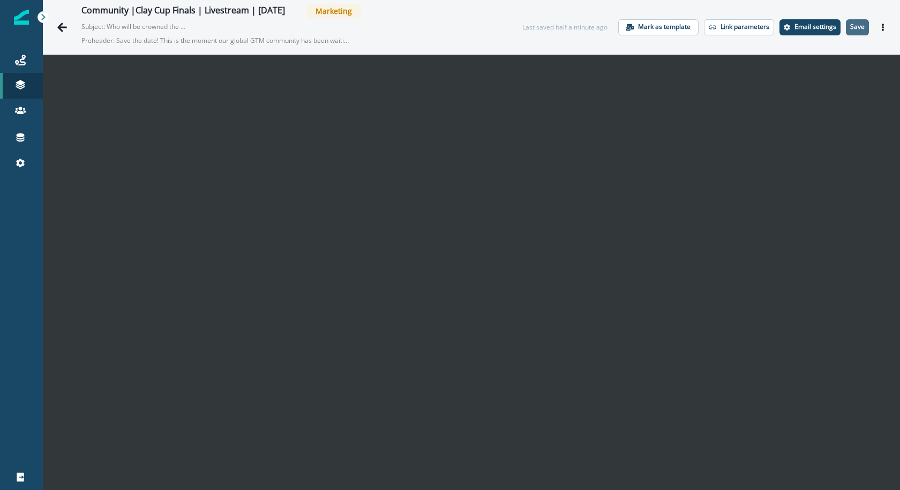
click at [863, 29] on p "Save" at bounding box center [858, 27] width 14 height 8
click at [63, 31] on icon "Go back" at bounding box center [62, 27] width 11 height 11
